Goal: Task Accomplishment & Management: Manage account settings

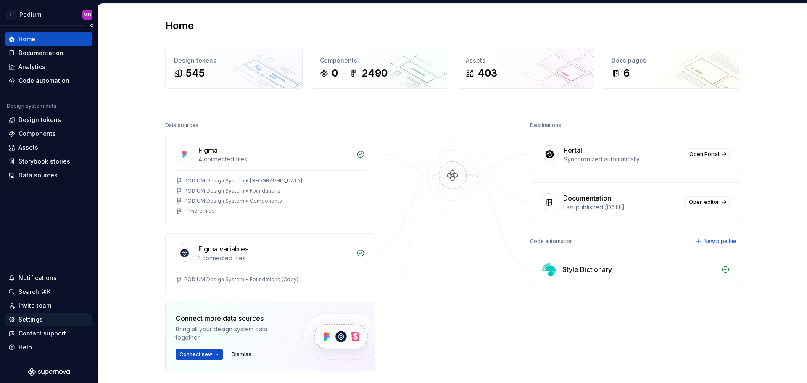
click at [34, 320] on div "Settings" at bounding box center [30, 319] width 24 height 8
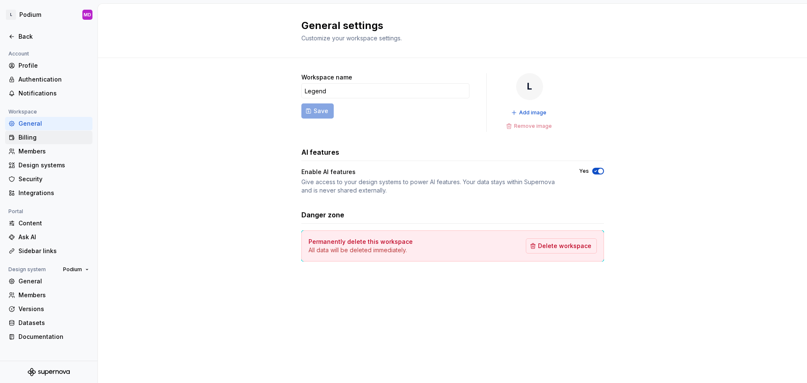
click at [33, 137] on div "Billing" at bounding box center [53, 137] width 71 height 8
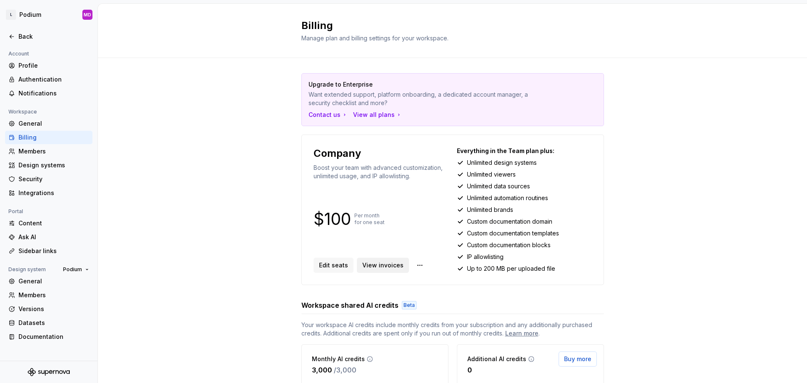
click at [379, 267] on span "View invoices" at bounding box center [382, 265] width 41 height 8
